Goal: Information Seeking & Learning: Learn about a topic

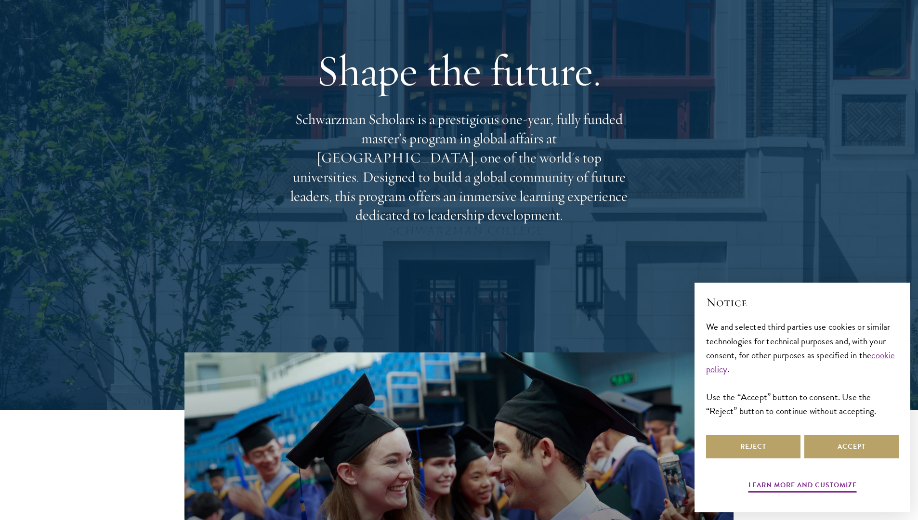
scroll to position [112, 0]
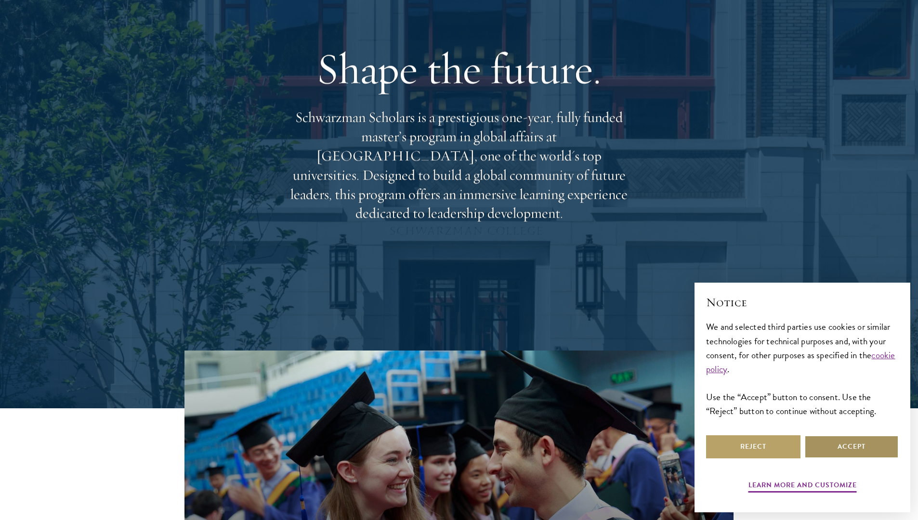
click at [860, 447] on button "Accept" at bounding box center [851, 446] width 94 height 23
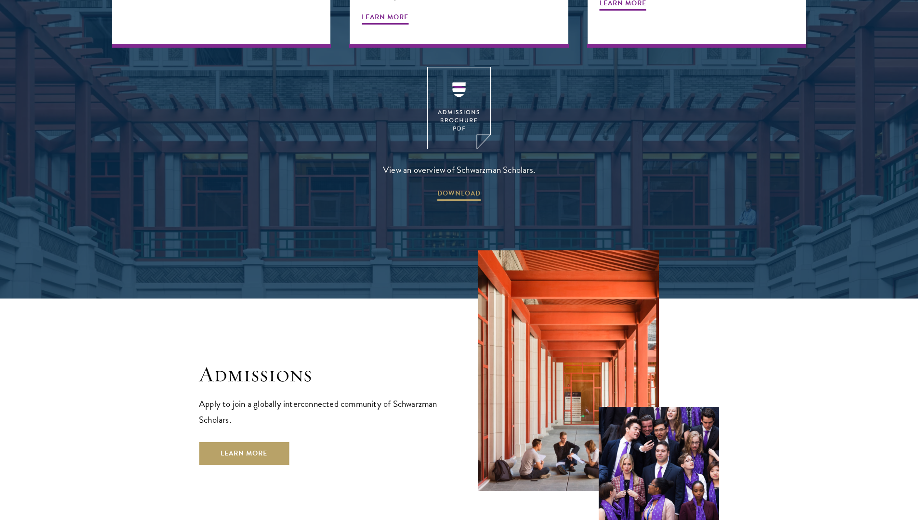
scroll to position [1544, 0]
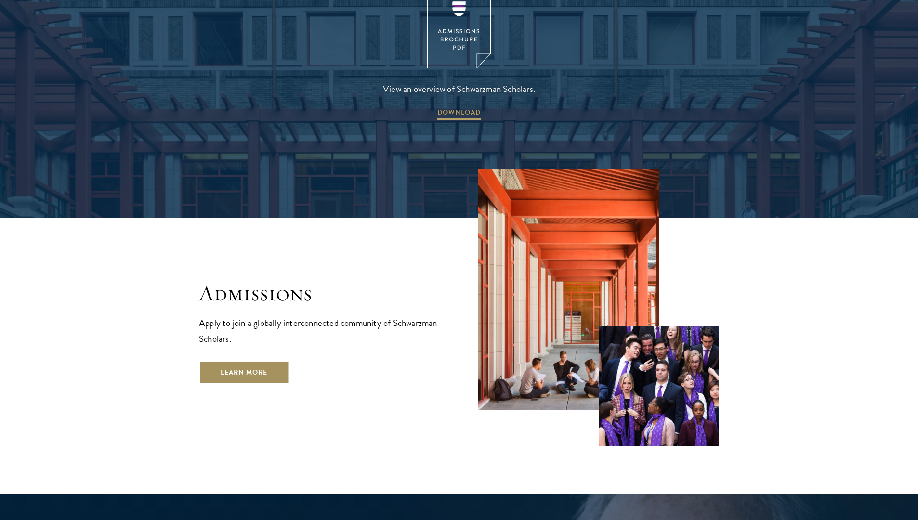
click at [273, 361] on link "Learn More" at bounding box center [244, 372] width 90 height 23
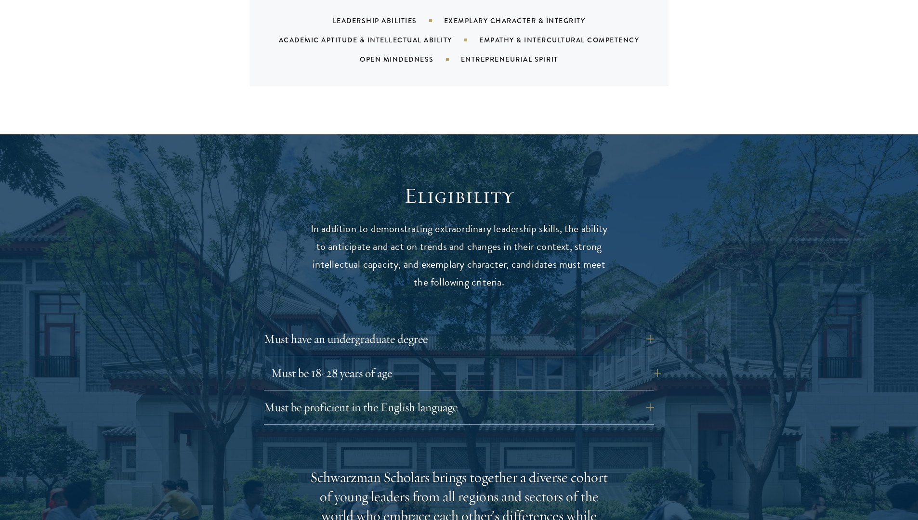
scroll to position [1106, 0]
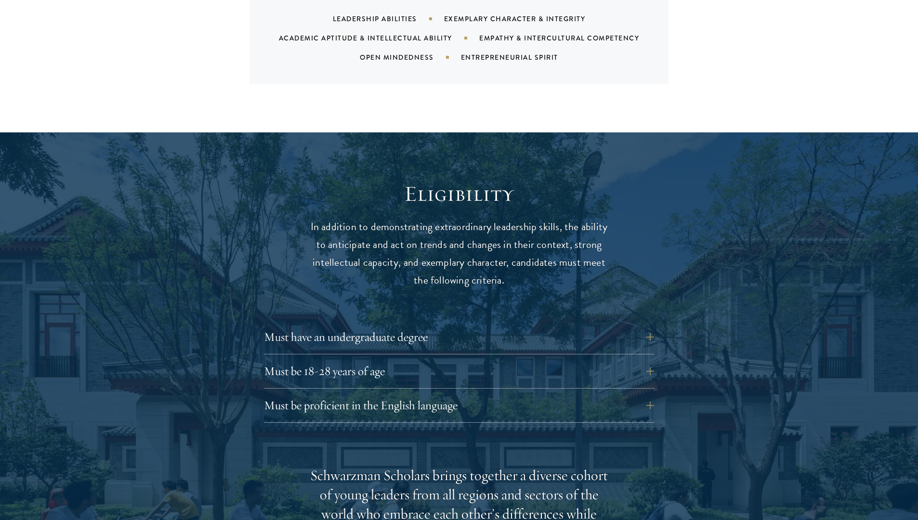
click at [317, 327] on div "Must have an undergraduate degree Applicants who are currently enrolled in unde…" at bounding box center [459, 374] width 390 height 97
click at [318, 326] on div "Must have an undergraduate degree Applicants who are currently enrolled in unde…" at bounding box center [459, 340] width 390 height 29
click at [320, 326] on button "Must have an undergraduate degree" at bounding box center [466, 337] width 390 height 23
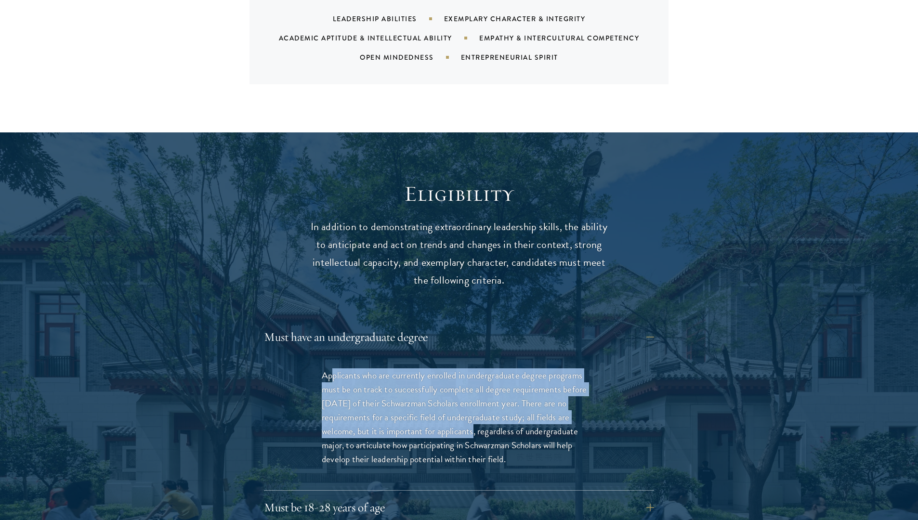
drag, startPoint x: 332, startPoint y: 351, endPoint x: 468, endPoint y: 408, distance: 147.4
click at [468, 408] on p "Applicants who are currently enrolled in undergraduate degree programs must be …" at bounding box center [459, 417] width 274 height 98
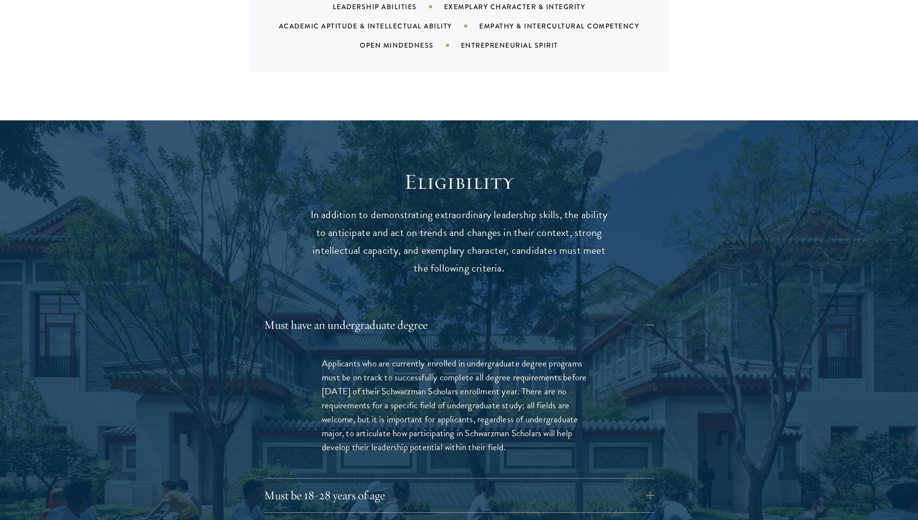
scroll to position [1245, 0]
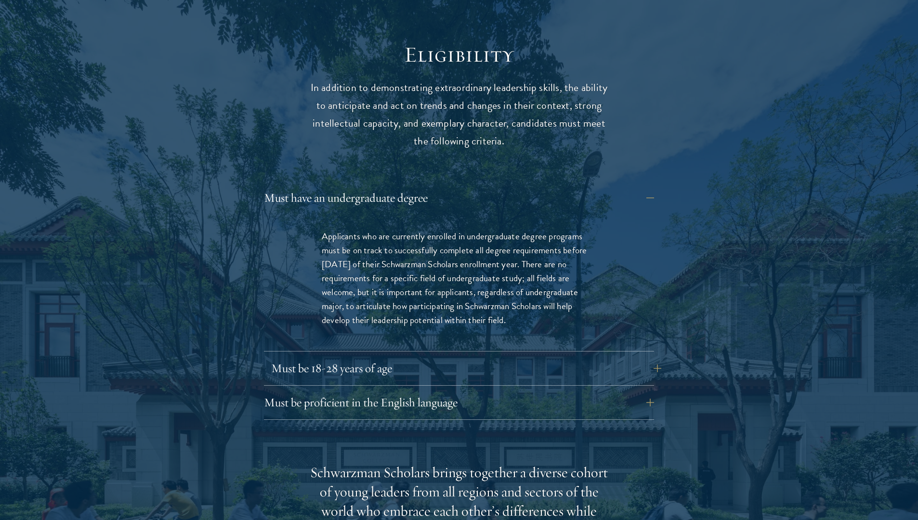
click at [444, 357] on button "Must be 18-28 years of age" at bounding box center [466, 368] width 390 height 23
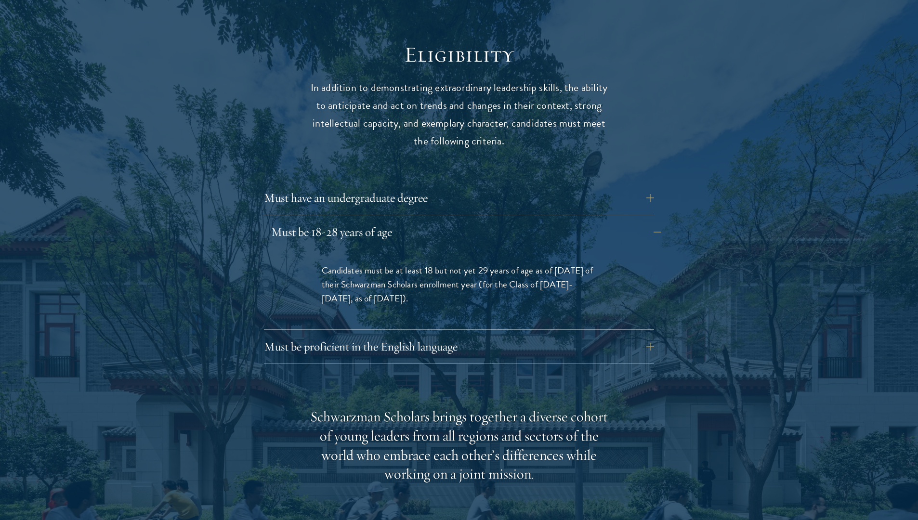
click at [444, 346] on div "Eligibility In addition to demonstrating extraordinary leadership skills, the a…" at bounding box center [459, 430] width 520 height 778
click at [444, 339] on div "Eligibility In addition to demonstrating extraordinary leadership skills, the a…" at bounding box center [459, 430] width 520 height 778
click at [444, 336] on div "Eligibility In addition to demonstrating extraordinary leadership skills, the a…" at bounding box center [459, 430] width 520 height 778
click at [444, 335] on div "Must be proficient in the English language Applicants must demonstrate strong E…" at bounding box center [459, 349] width 390 height 29
click at [444, 335] on button "Must be proficient in the English language" at bounding box center [466, 346] width 390 height 23
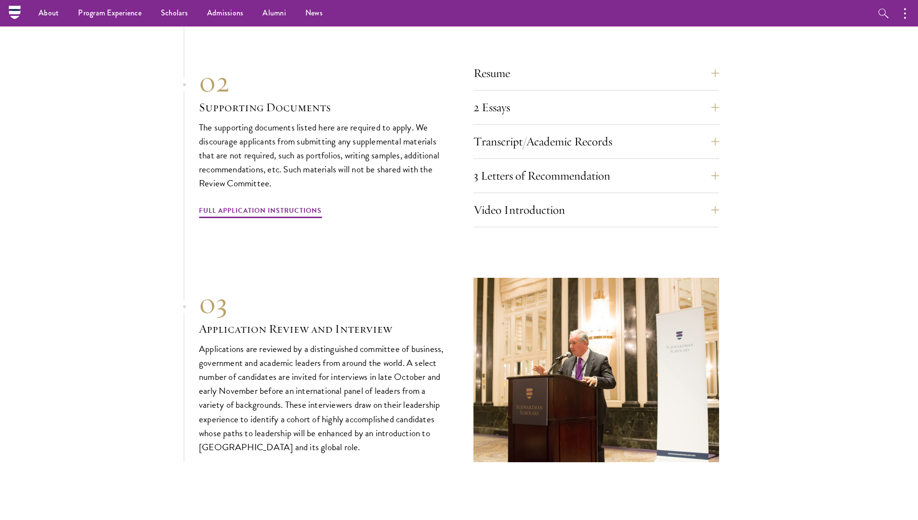
scroll to position [3219, 0]
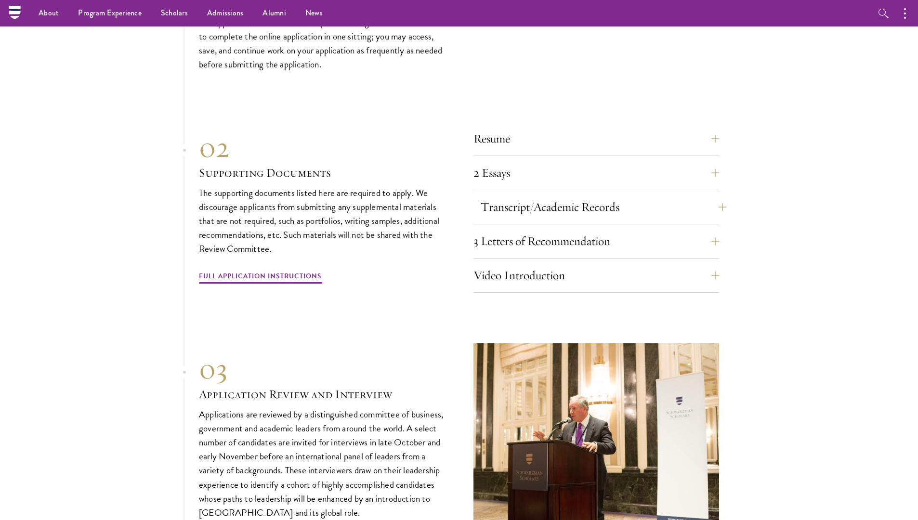
click at [592, 196] on button "Transcript/Academic Records" at bounding box center [604, 207] width 246 height 23
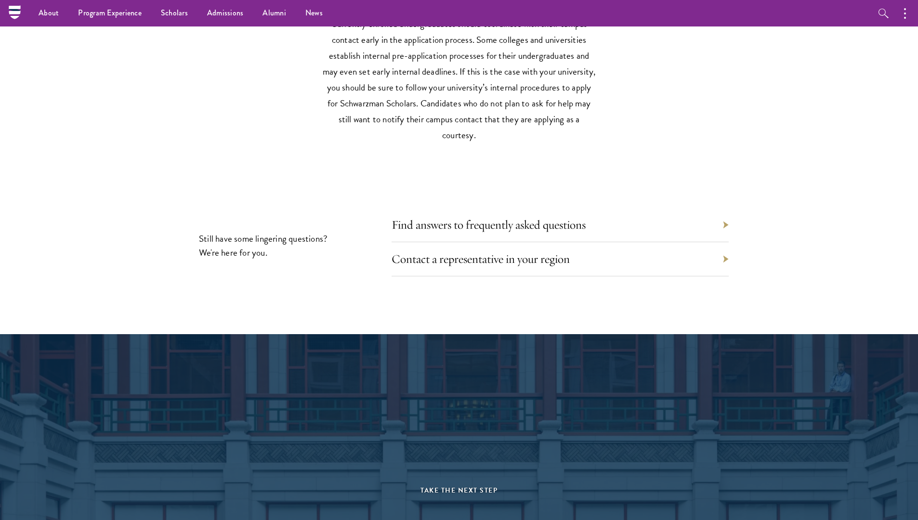
scroll to position [4317, 0]
